Goal: Task Accomplishment & Management: Manage account settings

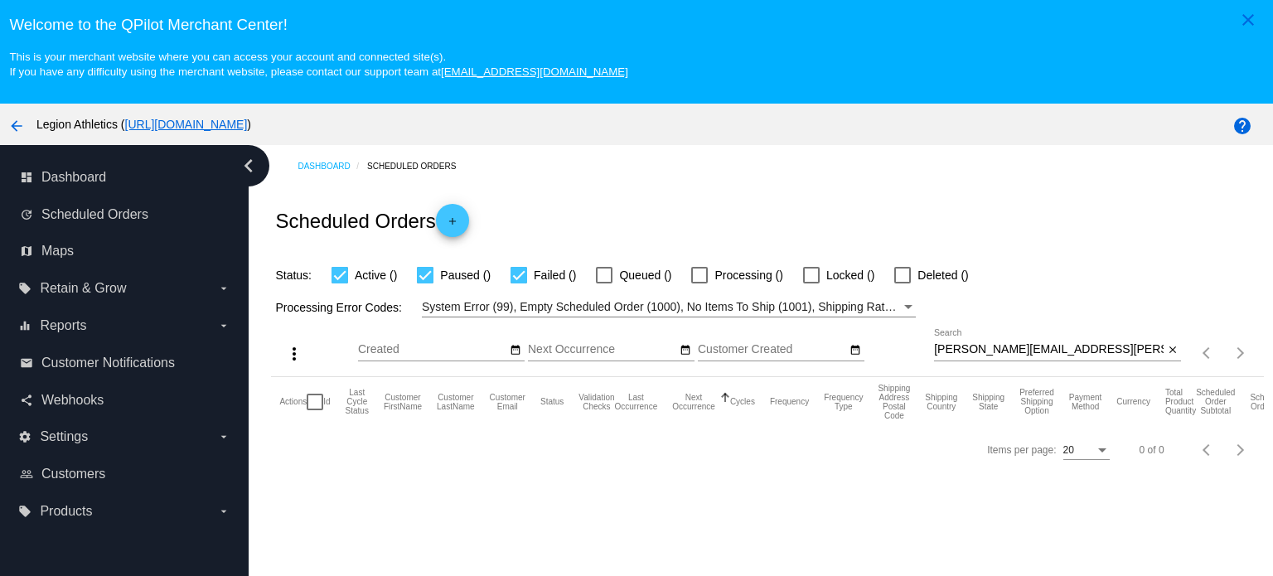
click at [1060, 350] on input "liz.fitzgarrald@gmail.com" at bounding box center [1049, 349] width 230 height 13
paste input "crobinson1794"
type input "crobinson1794@gmail.com"
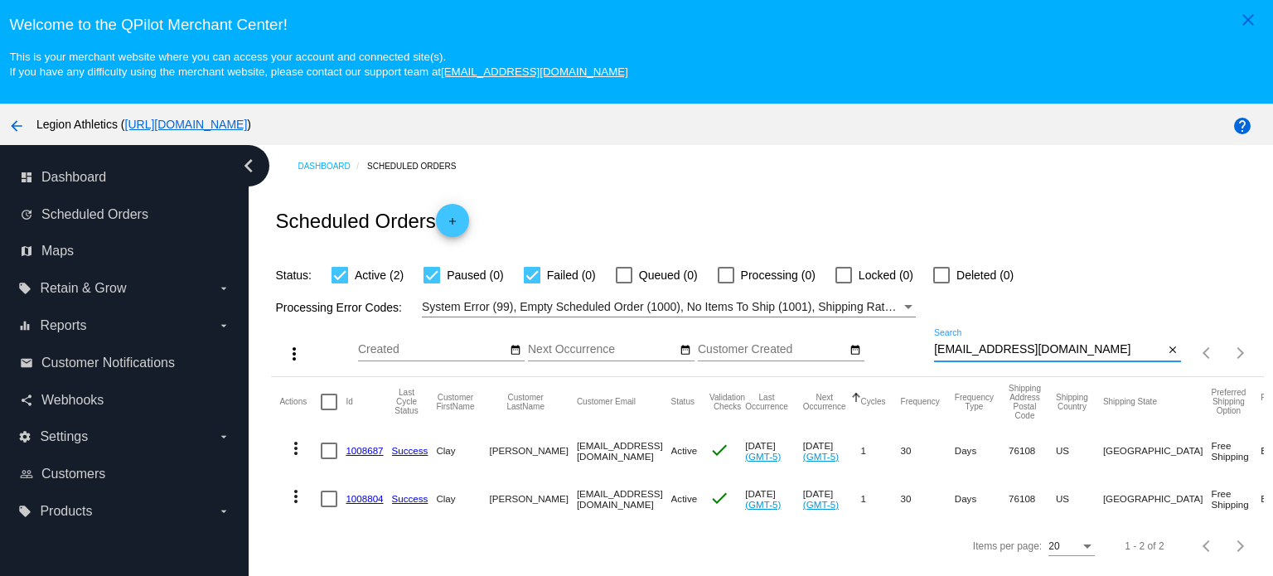
scroll to position [83, 0]
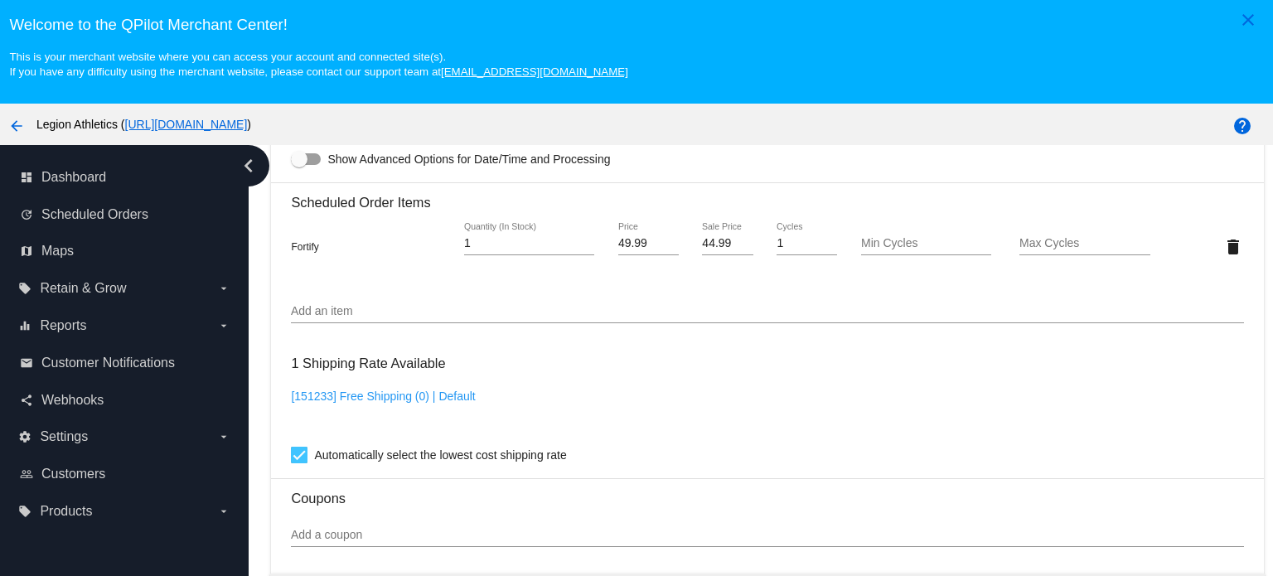
scroll to position [1077, 0]
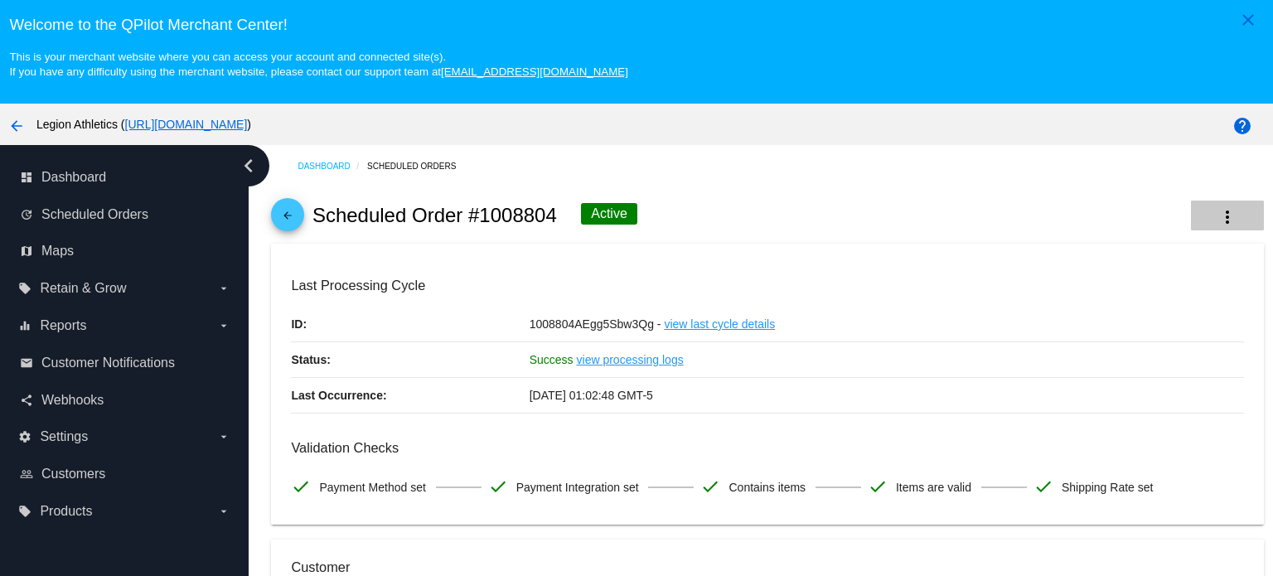
click at [1191, 220] on button "more_vert" at bounding box center [1227, 216] width 73 height 30
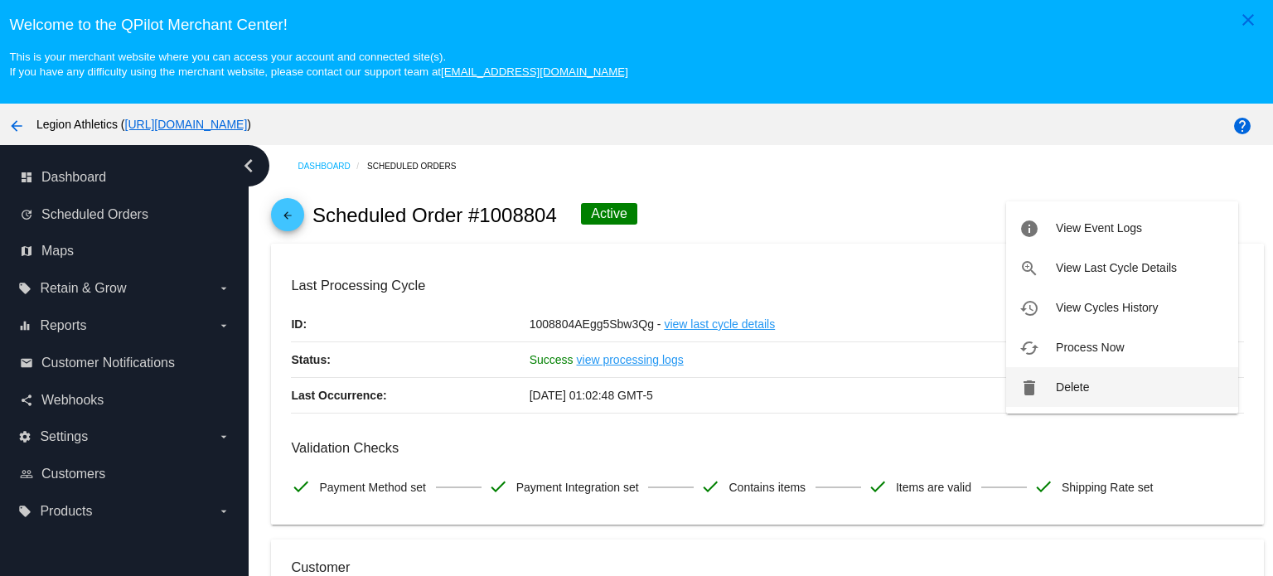
click at [1097, 385] on button "delete Delete" at bounding box center [1122, 387] width 232 height 40
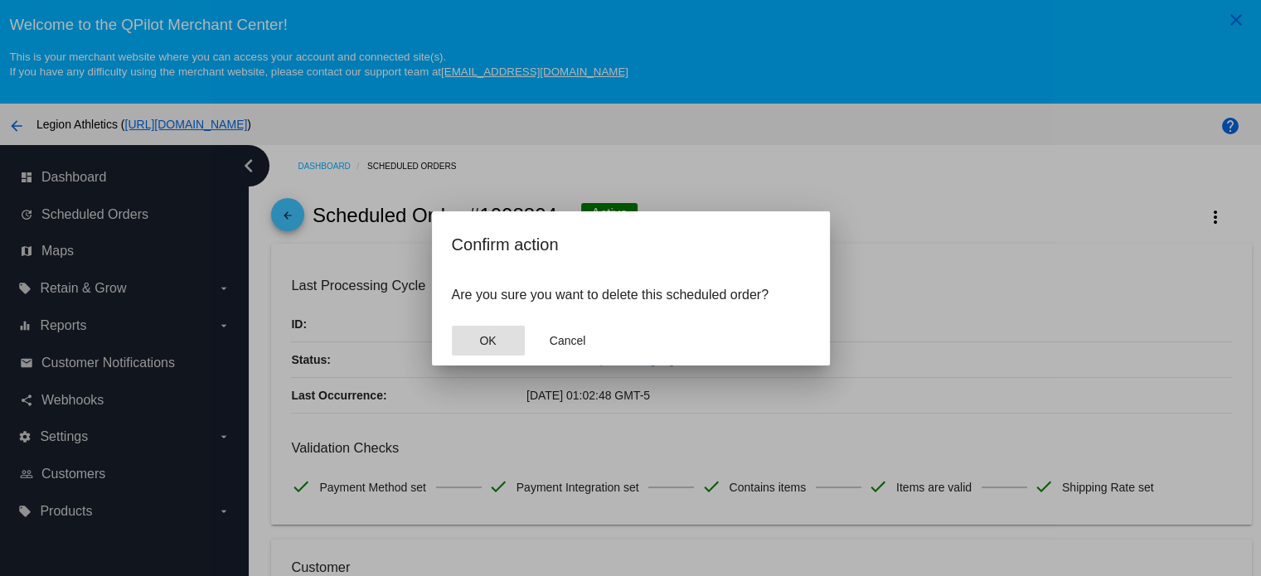
click at [471, 338] on button "OK" at bounding box center [488, 341] width 73 height 30
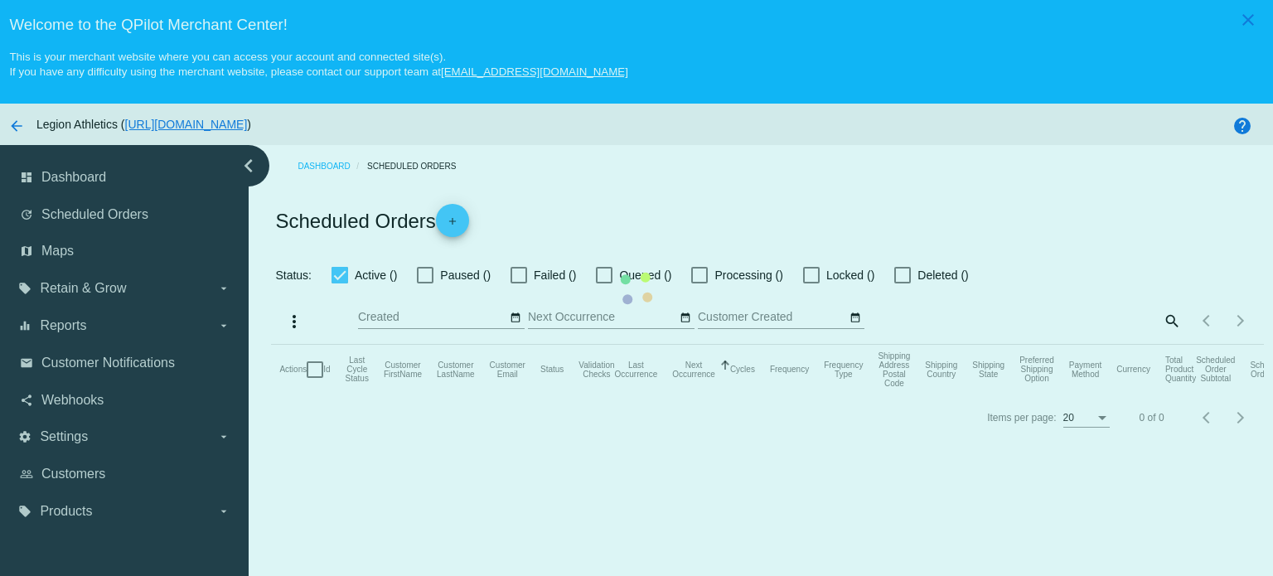
checkbox input "true"
